Goal: Task Accomplishment & Management: Manage account settings

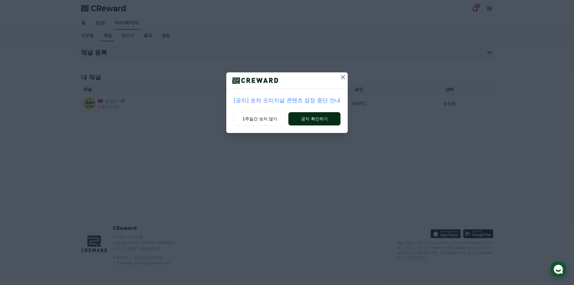
click at [312, 122] on button "공지 확인하기" at bounding box center [315, 118] width 52 height 13
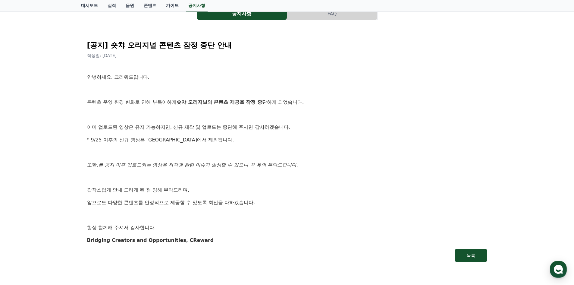
scroll to position [60, 0]
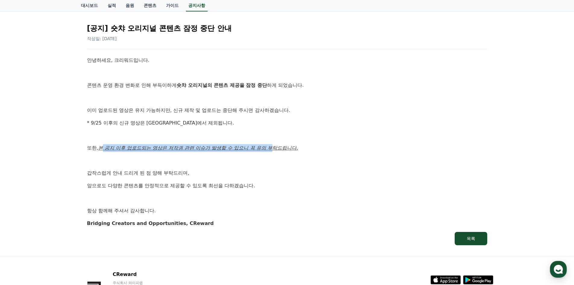
drag, startPoint x: 103, startPoint y: 150, endPoint x: 275, endPoint y: 150, distance: 172.5
click at [275, 150] on u "본 공지 이후 업로드되는 영상은 저작권 관련 이슈가 발생할 수 있으니 꼭 유의 부탁드립니다." at bounding box center [198, 148] width 200 height 6
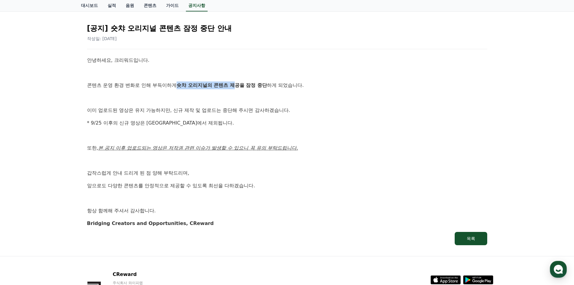
drag, startPoint x: 181, startPoint y: 84, endPoint x: 239, endPoint y: 85, distance: 58.8
click at [239, 85] on strong "숏챠 오리지널의 콘텐츠 제공을 잠정 중단" at bounding box center [222, 85] width 90 height 6
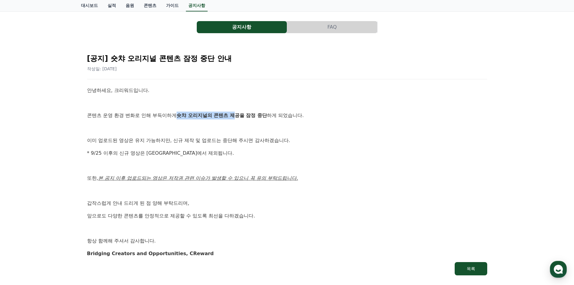
scroll to position [0, 0]
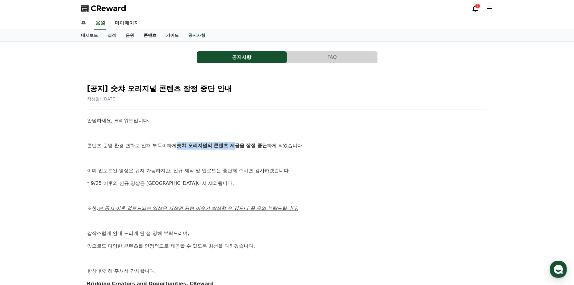
click at [150, 37] on link "콘텐츠" at bounding box center [150, 35] width 22 height 11
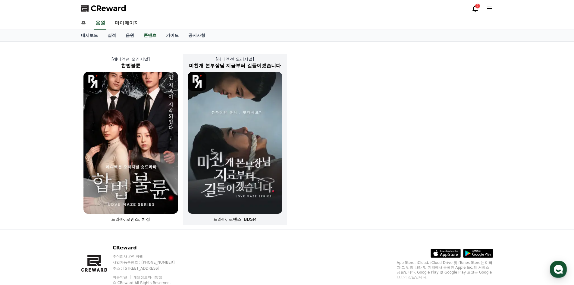
click at [251, 141] on img at bounding box center [235, 143] width 95 height 142
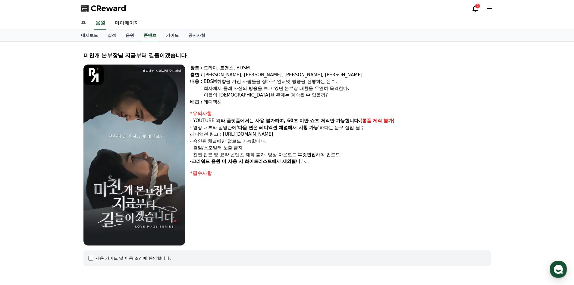
drag, startPoint x: 310, startPoint y: 135, endPoint x: 223, endPoint y: 137, distance: 86.9
click at [223, 137] on p "레디액션 링크 : [URL][DOMAIN_NAME]" at bounding box center [340, 134] width 301 height 7
click at [132, 28] on link "마이페이지" at bounding box center [127, 23] width 34 height 13
select select "**********"
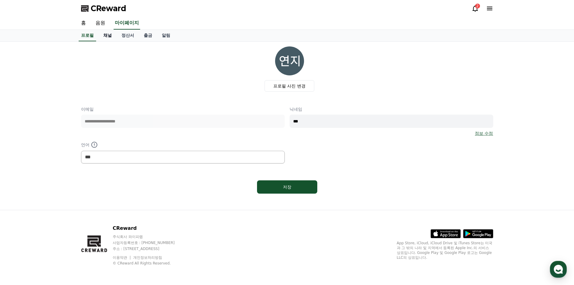
click at [112, 36] on link "채널" at bounding box center [108, 35] width 18 height 11
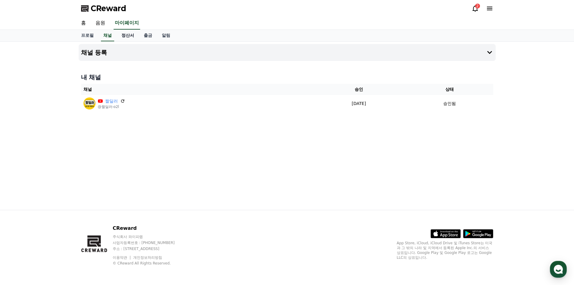
click at [126, 36] on link "정산서" at bounding box center [128, 35] width 22 height 11
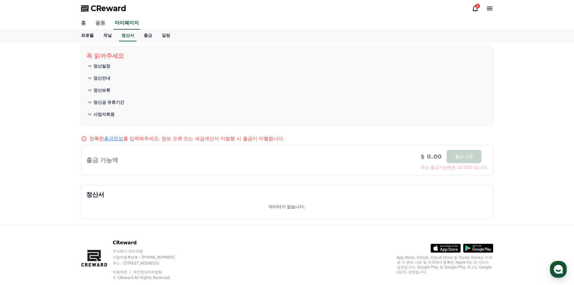
click at [92, 34] on link "프로필" at bounding box center [87, 35] width 22 height 11
select select "**********"
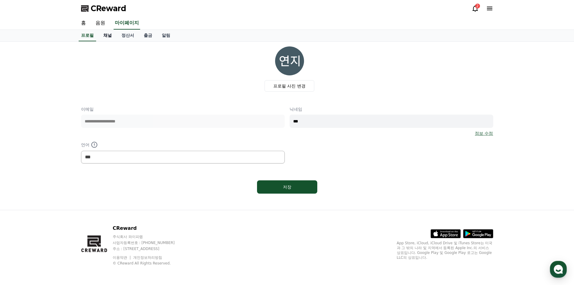
click at [111, 36] on link "채널" at bounding box center [108, 35] width 18 height 11
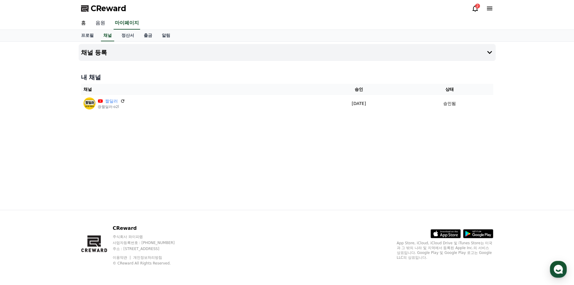
click at [100, 26] on link "음원" at bounding box center [100, 23] width 19 height 13
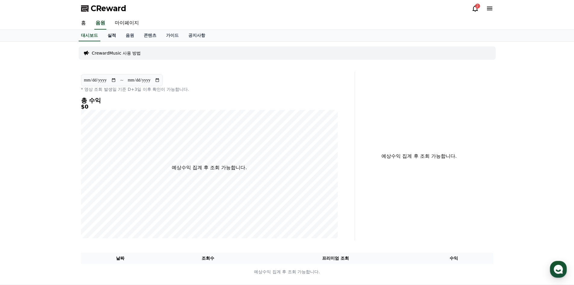
click at [115, 37] on link "실적" at bounding box center [112, 35] width 18 height 11
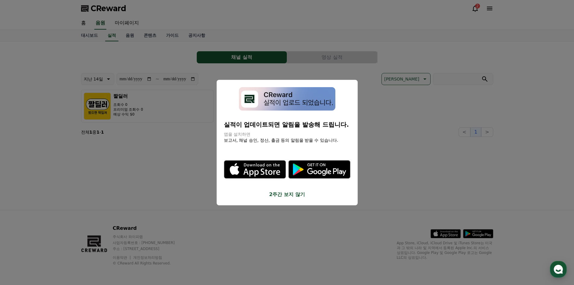
click at [294, 192] on button "2주간 보지 않기" at bounding box center [287, 194] width 127 height 7
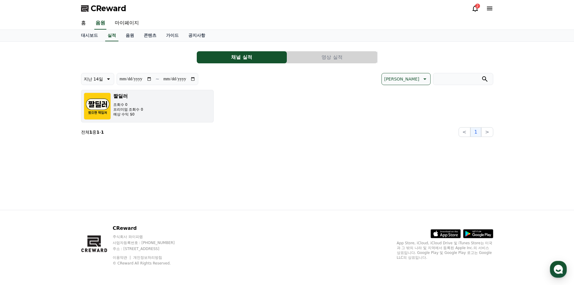
click at [138, 104] on p "조회수 0" at bounding box center [128, 104] width 30 height 5
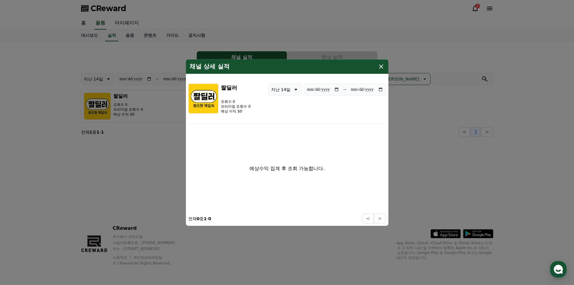
click at [381, 68] on icon "modal" at bounding box center [381, 66] width 7 height 7
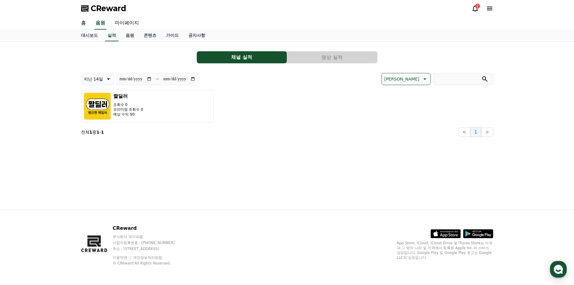
click at [349, 61] on button "영상 실적" at bounding box center [332, 57] width 90 height 12
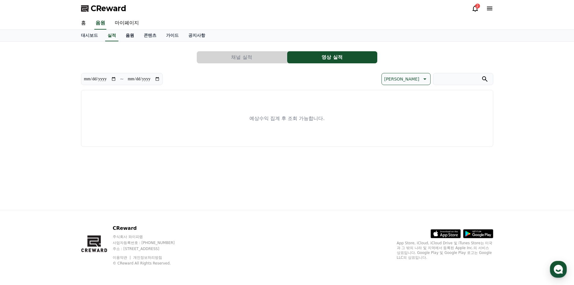
click at [137, 35] on link "음원" at bounding box center [130, 35] width 18 height 11
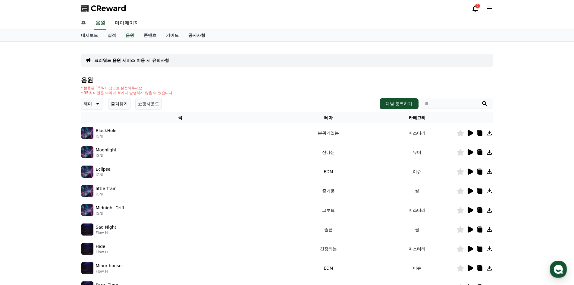
click at [184, 37] on link "공지사항" at bounding box center [197, 35] width 27 height 11
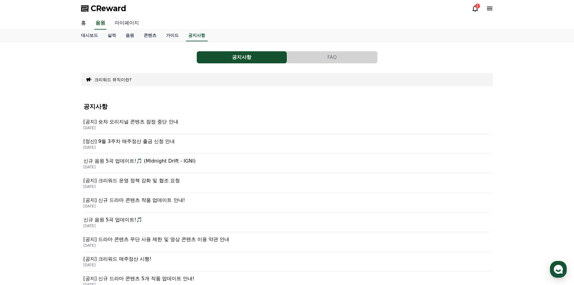
click at [131, 25] on link "마이페이지" at bounding box center [127, 23] width 34 height 13
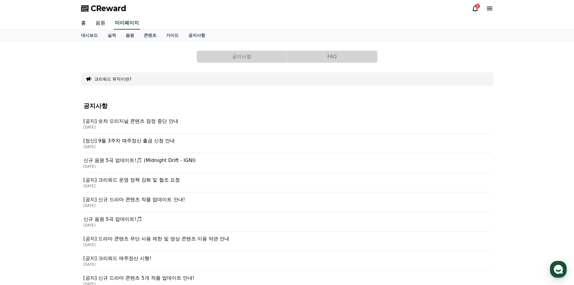
select select "**********"
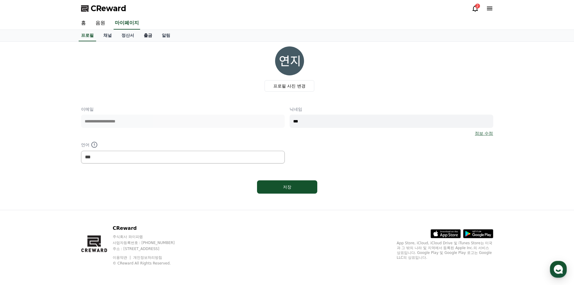
click at [154, 35] on link "출금" at bounding box center [148, 35] width 18 height 11
